Goal: Check status: Check status

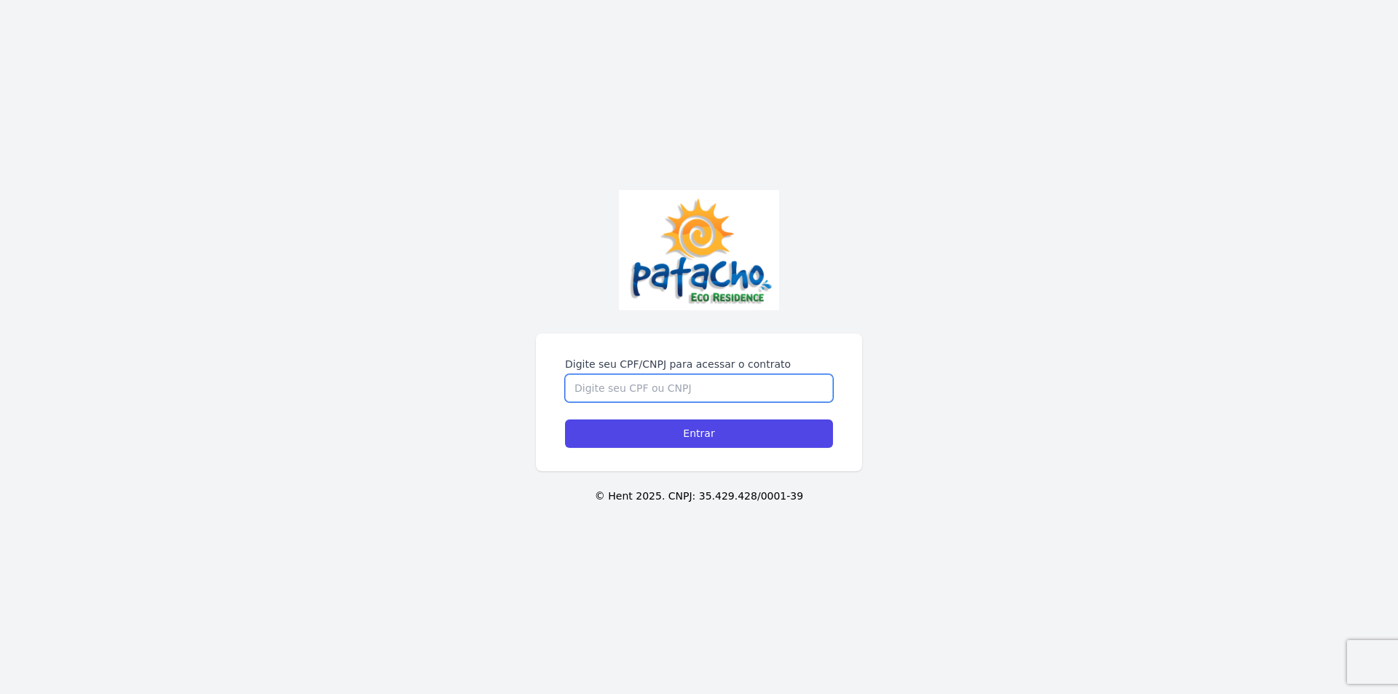
click at [628, 375] on input "Digite seu CPF/CNPJ para acessar o contrato" at bounding box center [699, 388] width 268 height 28
type input "06290296442"
click at [666, 439] on input "Entrar" at bounding box center [699, 433] width 268 height 28
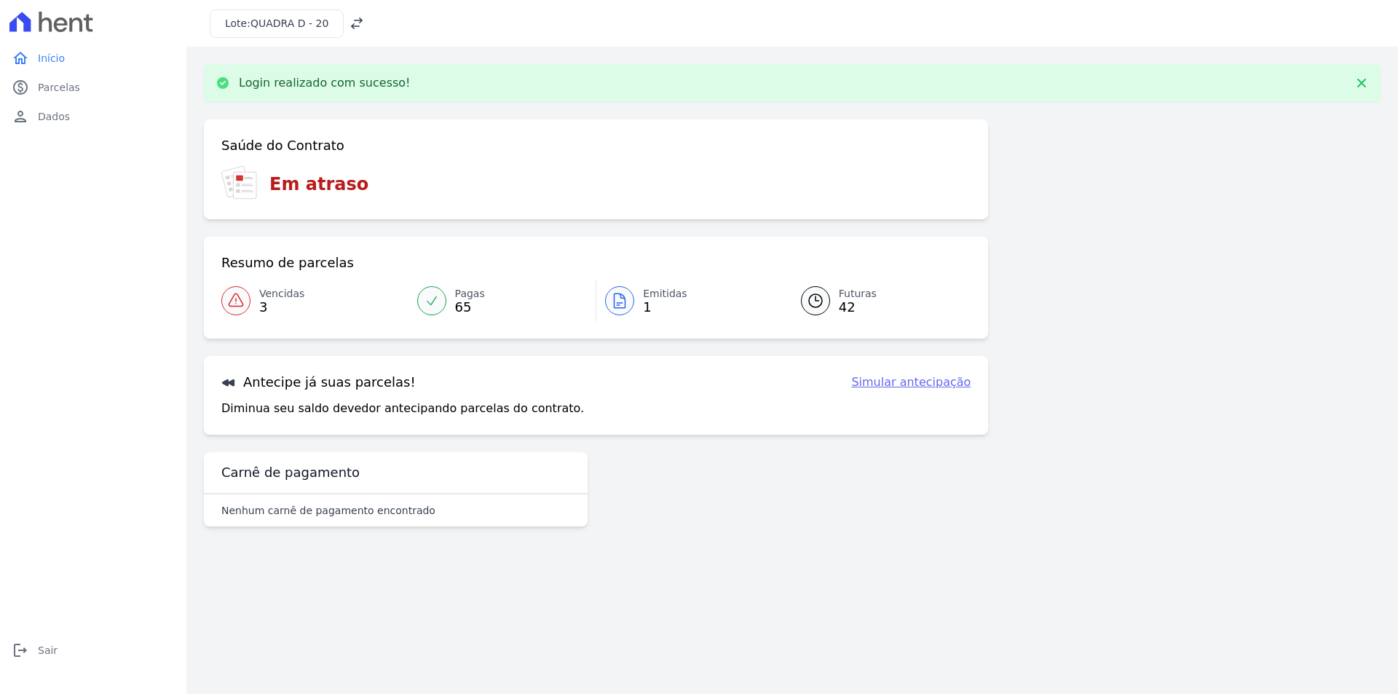
click at [273, 302] on span "3" at bounding box center [281, 307] width 45 height 12
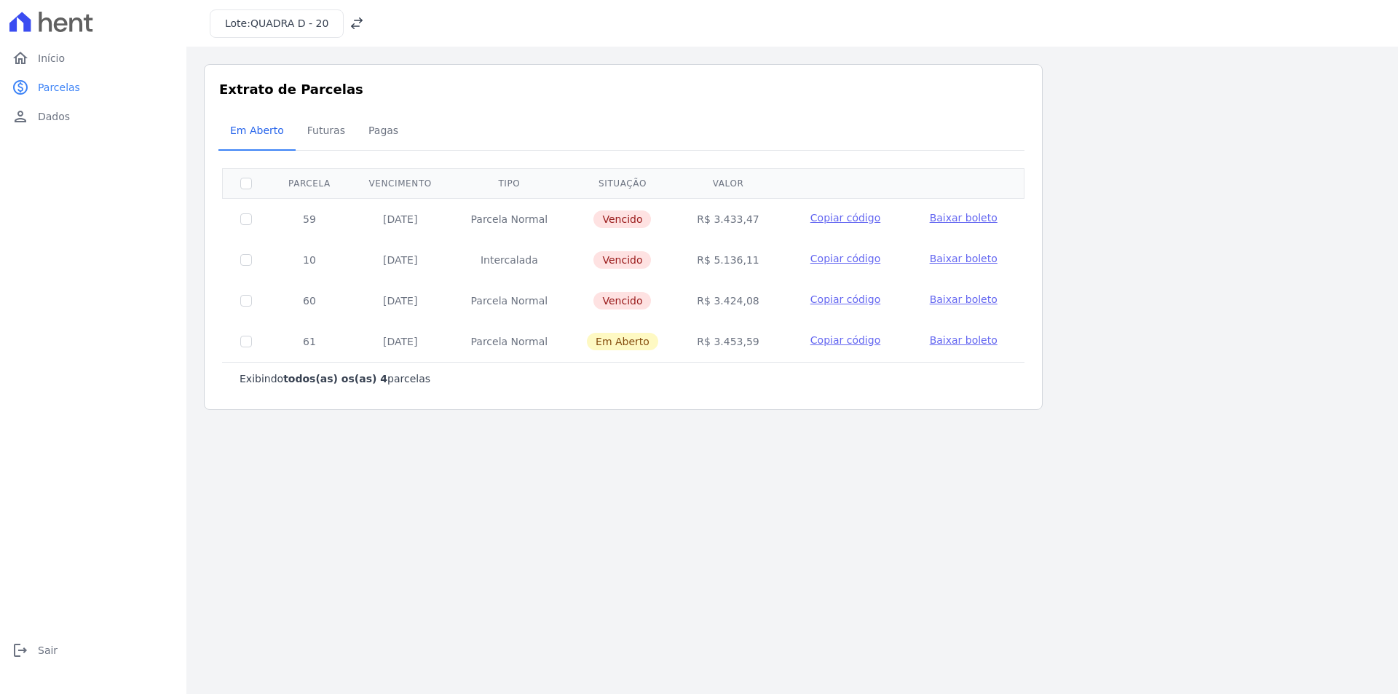
click at [351, 30] on icon at bounding box center [356, 23] width 15 height 15
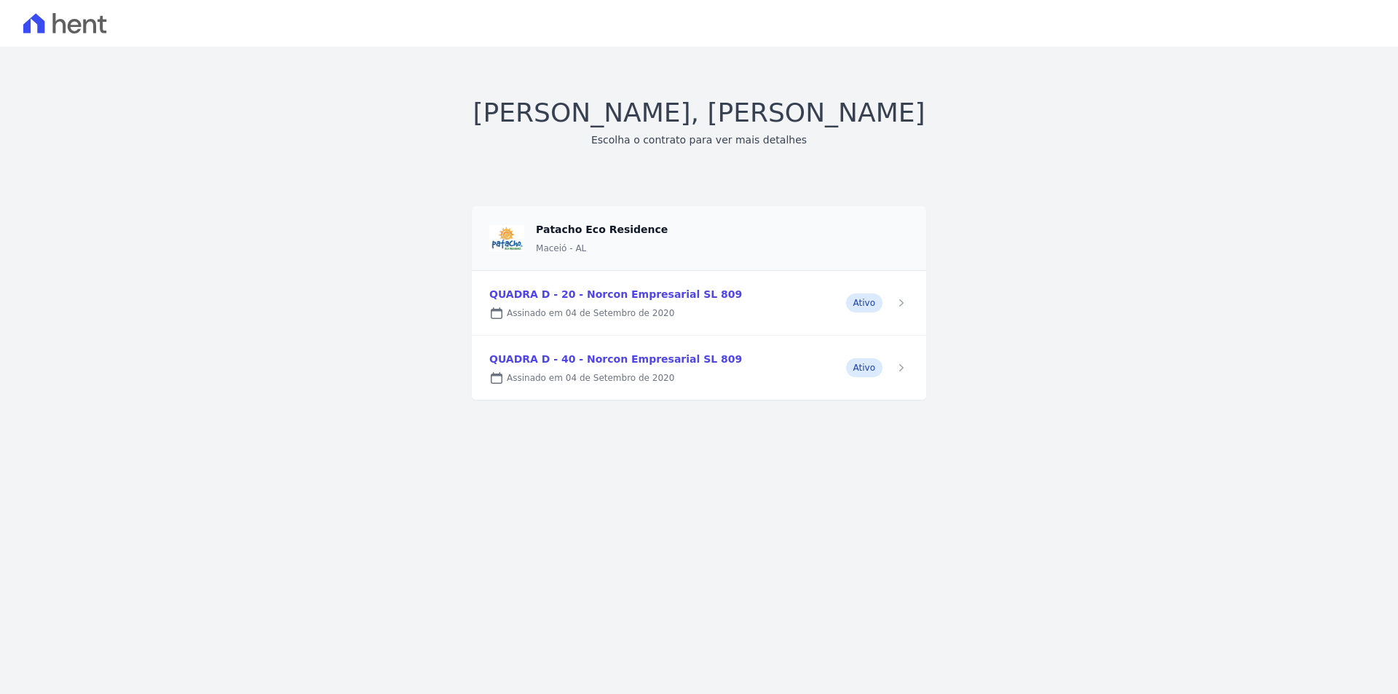
click at [656, 364] on link at bounding box center [699, 368] width 454 height 64
